Goal: Task Accomplishment & Management: Complete application form

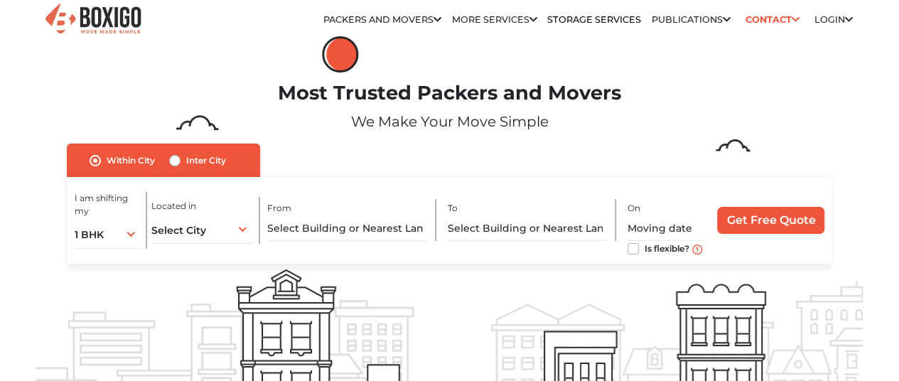
click at [847, 18] on icon at bounding box center [848, 20] width 8 height 9
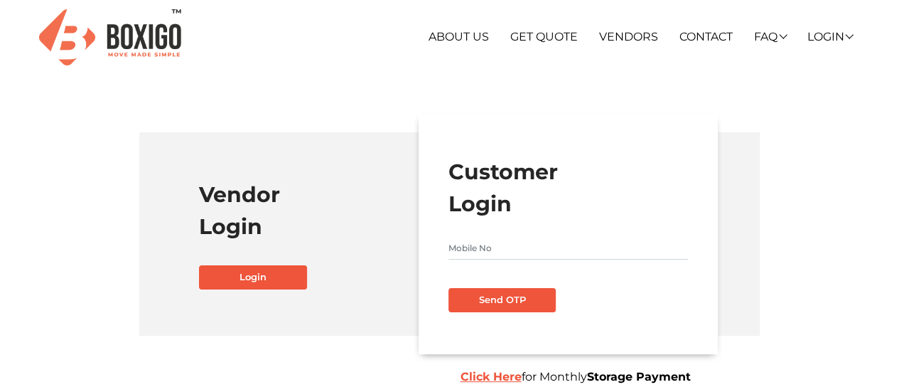
click at [517, 246] on input "text" at bounding box center [567, 248] width 239 height 23
type input "9701777001"
click at [512, 296] on button "Send OTP" at bounding box center [502, 300] width 108 height 24
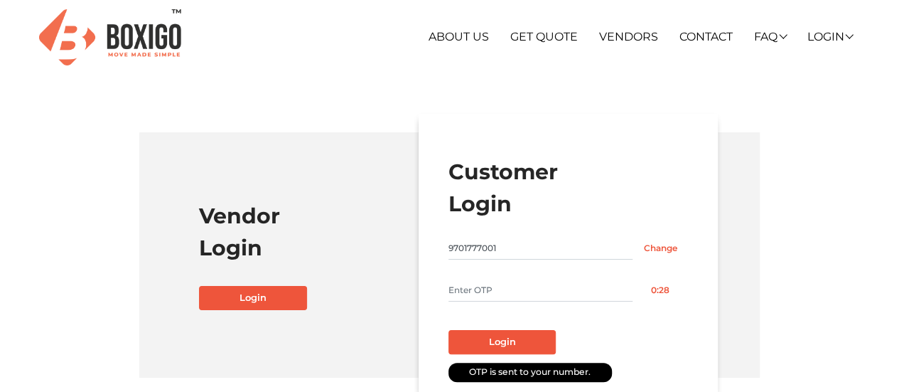
click at [566, 300] on input "text" at bounding box center [540, 290] width 185 height 23
type input "9554"
click at [448, 330] on button "Login" at bounding box center [502, 342] width 108 height 24
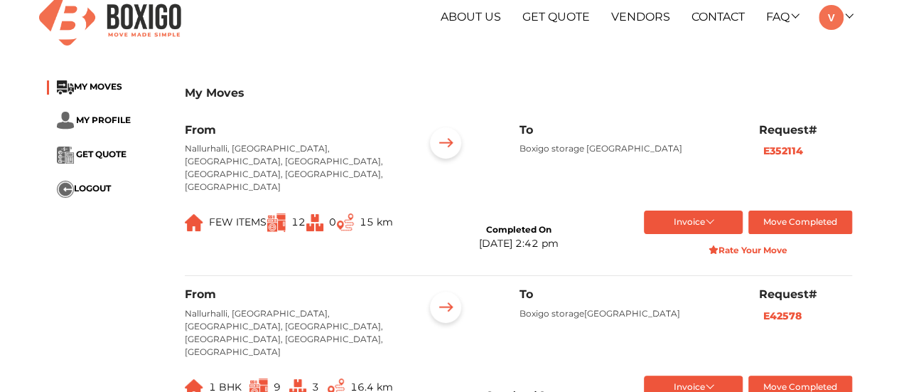
scroll to position [26, 0]
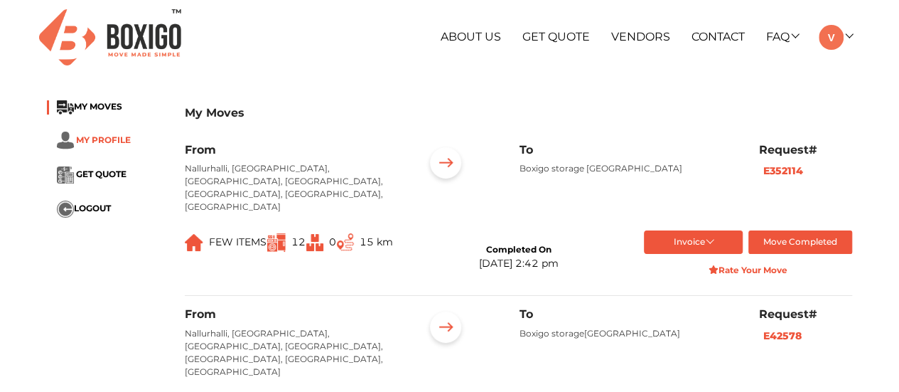
click at [87, 141] on span "MY PROFILE" at bounding box center [103, 139] width 55 height 11
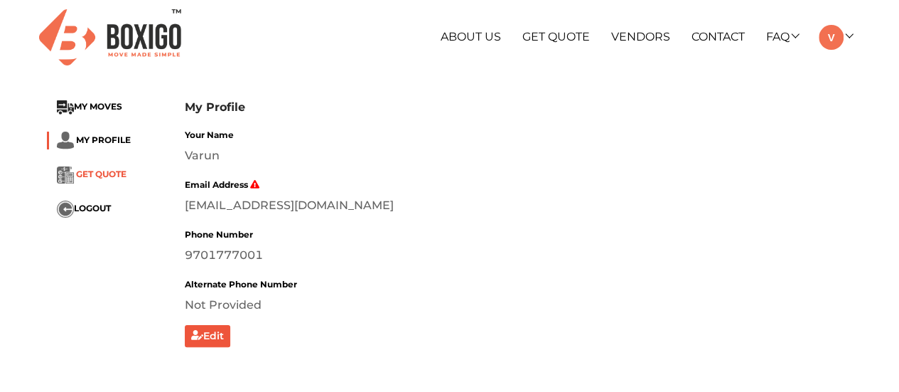
click at [87, 169] on span "GET QUOTE" at bounding box center [101, 174] width 50 height 11
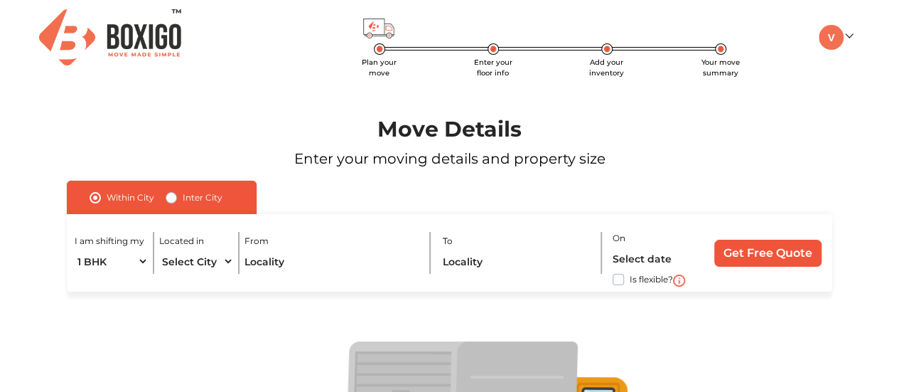
click at [183, 199] on label "Inter City" at bounding box center [203, 197] width 40 height 17
click at [171, 199] on input "Inter City" at bounding box center [171, 196] width 11 height 14
radio input "true"
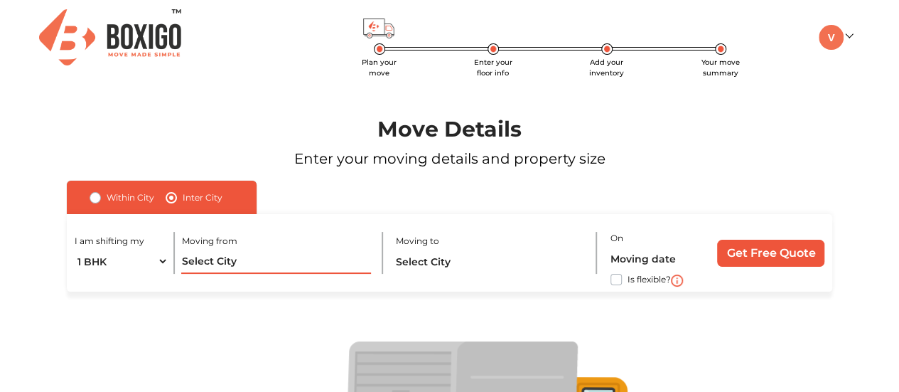
click at [339, 267] on input "text" at bounding box center [275, 261] width 189 height 25
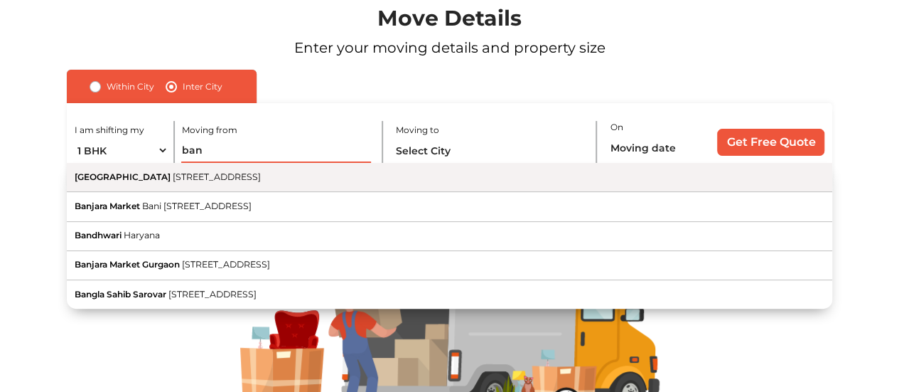
scroll to position [125, 0]
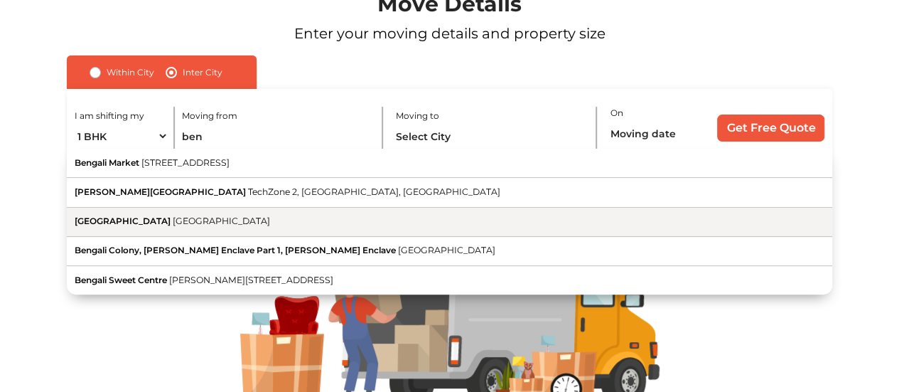
click at [121, 227] on button "Bengaluru Karnataka" at bounding box center [449, 221] width 765 height 29
type input "Bengaluru, Karnataka"
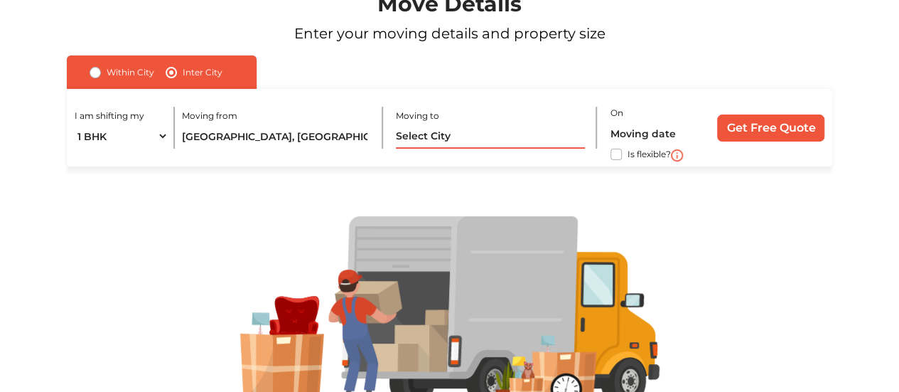
click at [470, 137] on input "text" at bounding box center [490, 136] width 189 height 25
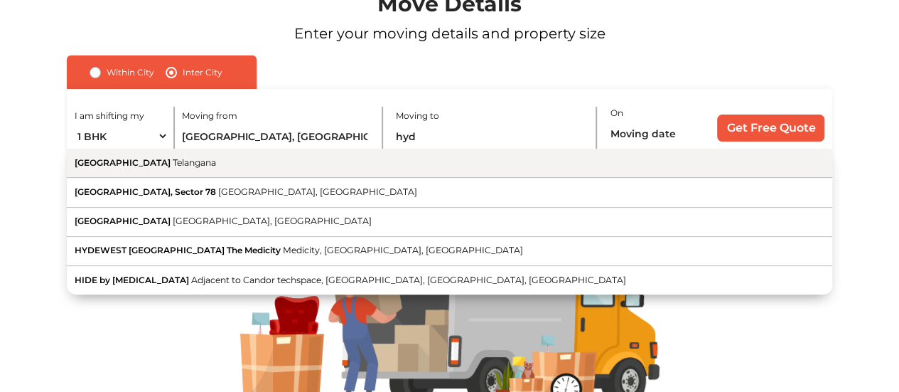
click at [399, 166] on button "Hyderabad Telangana" at bounding box center [449, 163] width 765 height 29
type input "Hyderabad, Telangana"
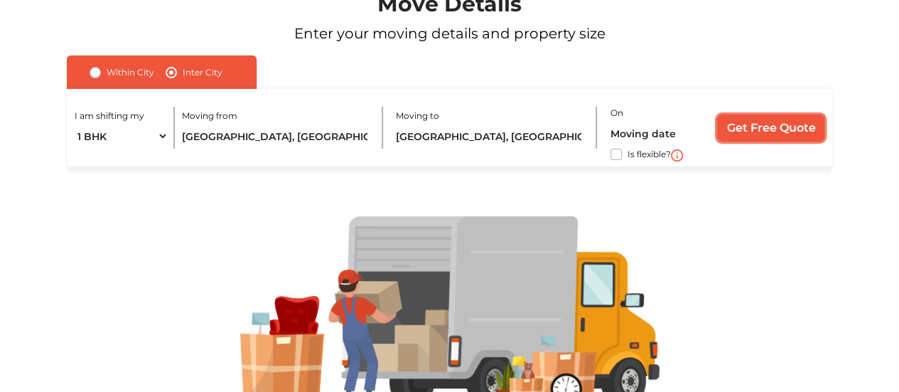
click at [752, 127] on input "Get Free Quote" at bounding box center [770, 127] width 107 height 27
click at [636, 113] on label "required" at bounding box center [643, 113] width 36 height 13
click at [627, 151] on label "Is flexible?" at bounding box center [648, 153] width 43 height 15
click at [78, 151] on input "Is flexible?" at bounding box center [72, 153] width 11 height 14
checkbox input "true"
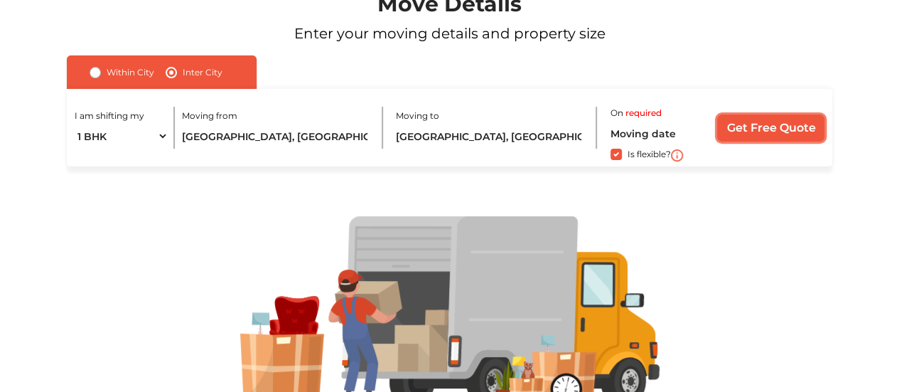
click at [777, 123] on input "Get Free Quote" at bounding box center [770, 127] width 107 height 27
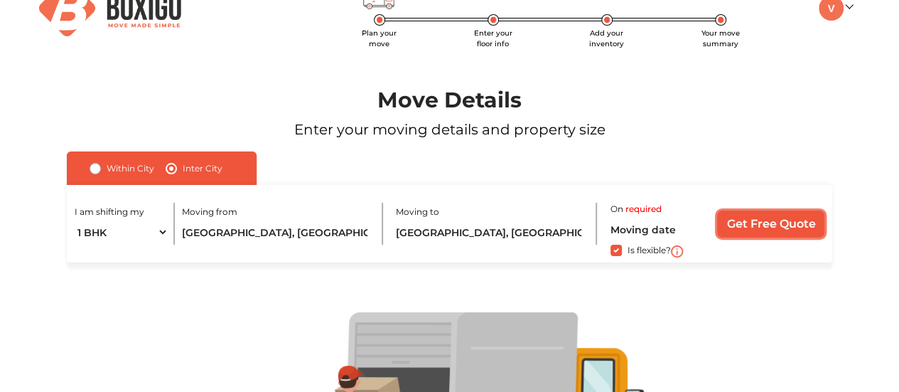
scroll to position [0, 0]
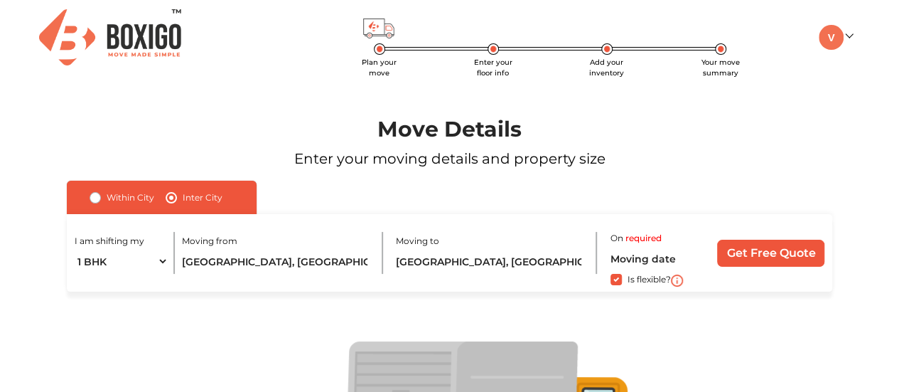
click at [630, 241] on label "required" at bounding box center [643, 238] width 36 height 13
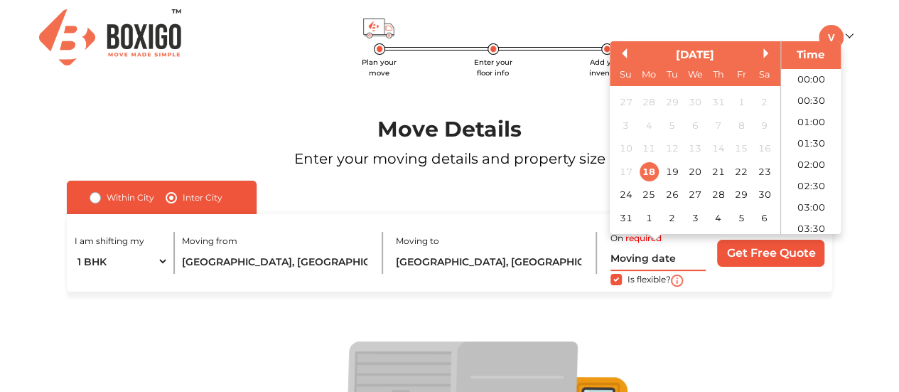
click at [631, 256] on input "text" at bounding box center [657, 258] width 95 height 25
click at [765, 55] on button "Next Month" at bounding box center [768, 53] width 10 height 10
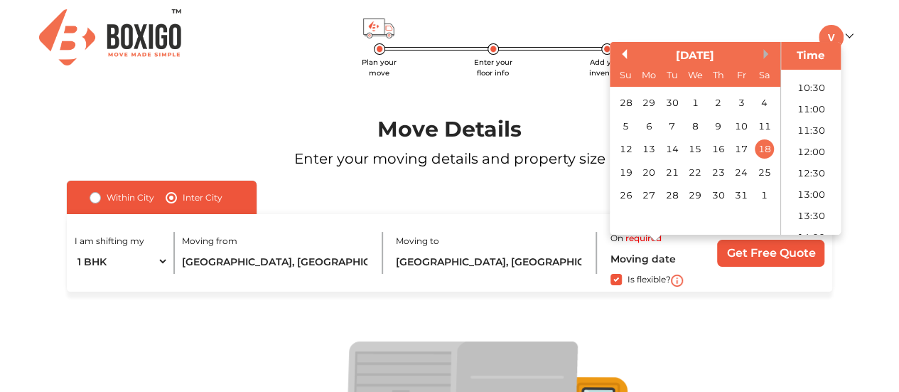
click at [765, 55] on button "Next Month" at bounding box center [768, 54] width 10 height 10
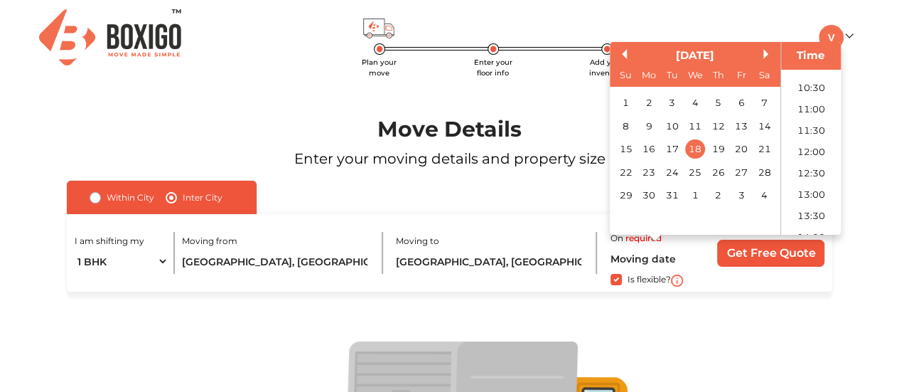
click at [627, 58] on div "March 2026" at bounding box center [695, 56] width 171 height 16
click at [624, 52] on button "Previous Month" at bounding box center [622, 54] width 10 height 10
click at [715, 125] on div "12" at bounding box center [717, 126] width 19 height 19
type input "12/02/2026 12:00 AM"
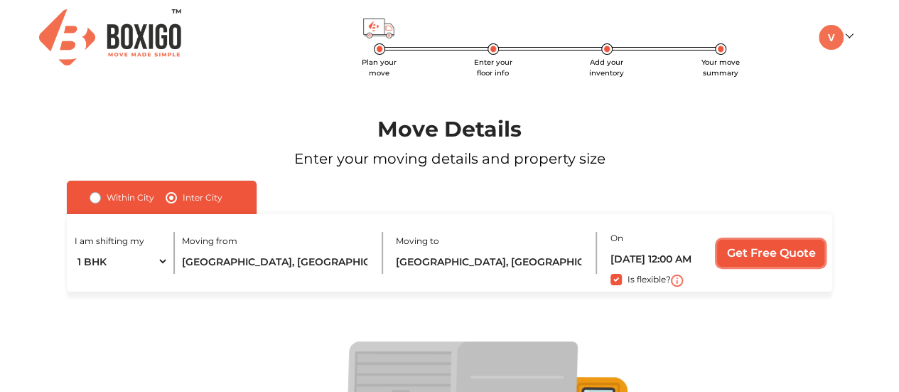
click at [737, 251] on input "Get Free Quote" at bounding box center [770, 252] width 107 height 27
